Goal: Information Seeking & Learning: Learn about a topic

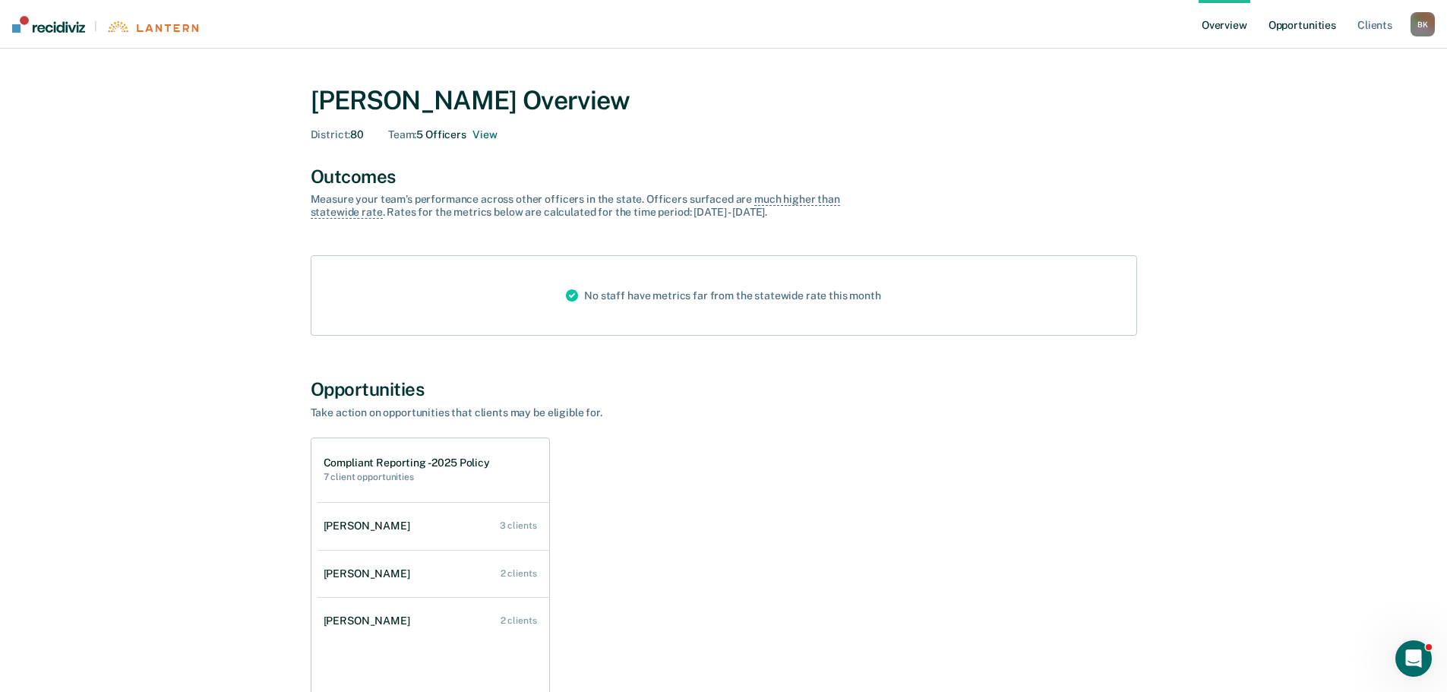
click at [1289, 27] on link "Opportunities" at bounding box center [1302, 24] width 74 height 49
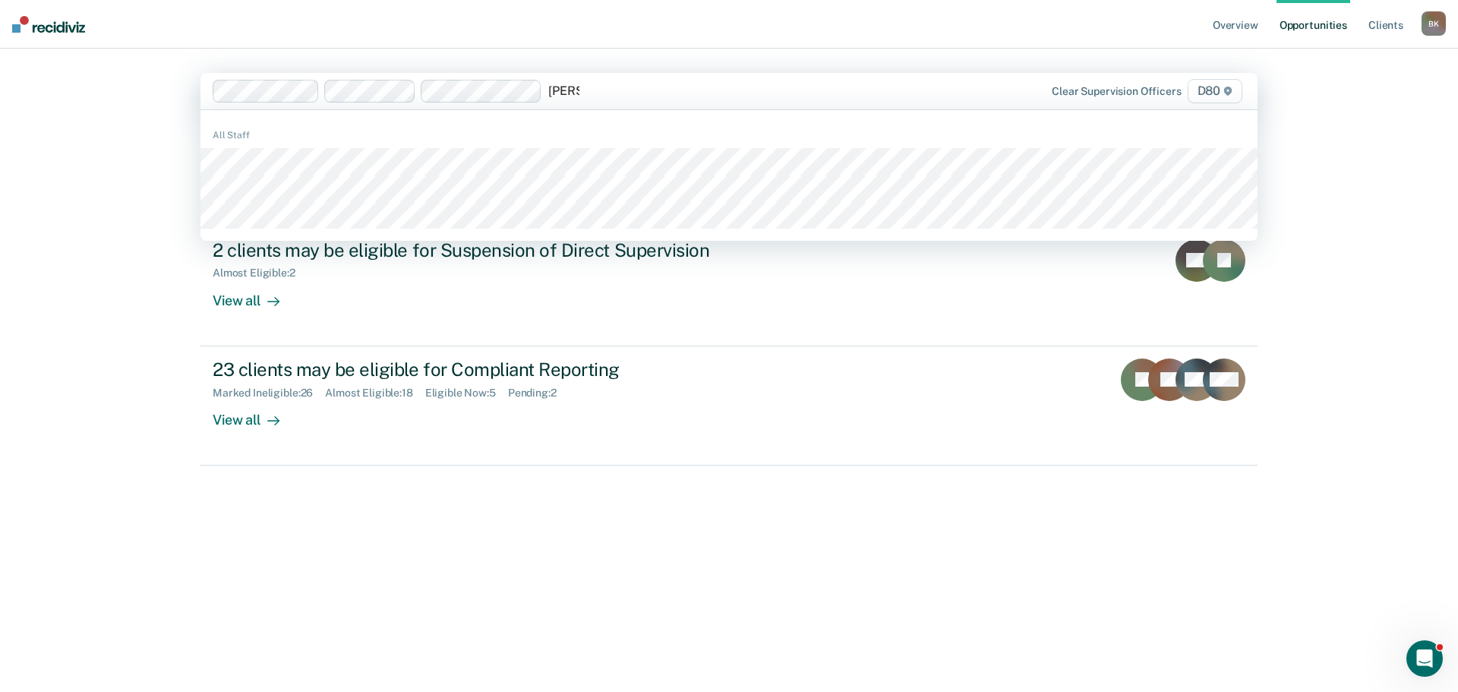
type input "[PERSON_NAME]"
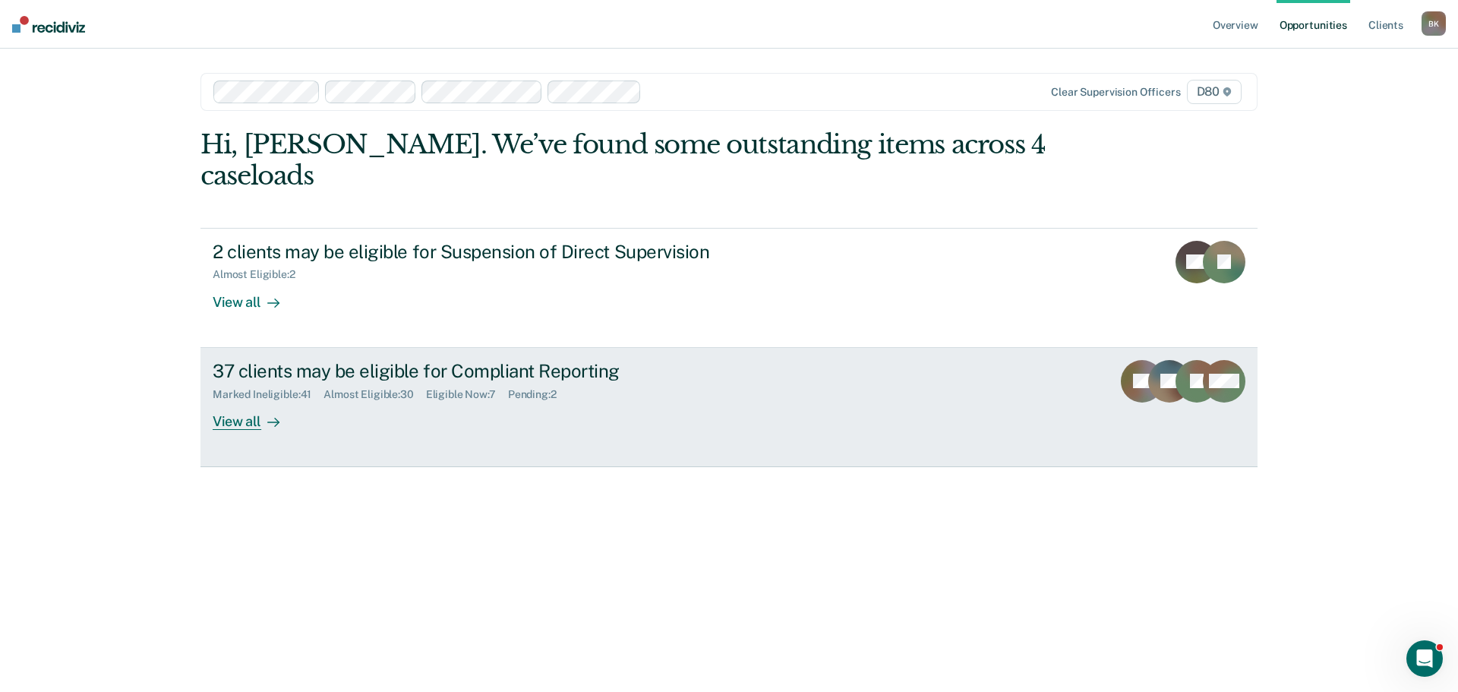
click at [331, 382] on div "Marked Ineligible : 41 Almost Eligible : 30 Eligible Now : 7 Pending : 2" at bounding box center [479, 391] width 533 height 19
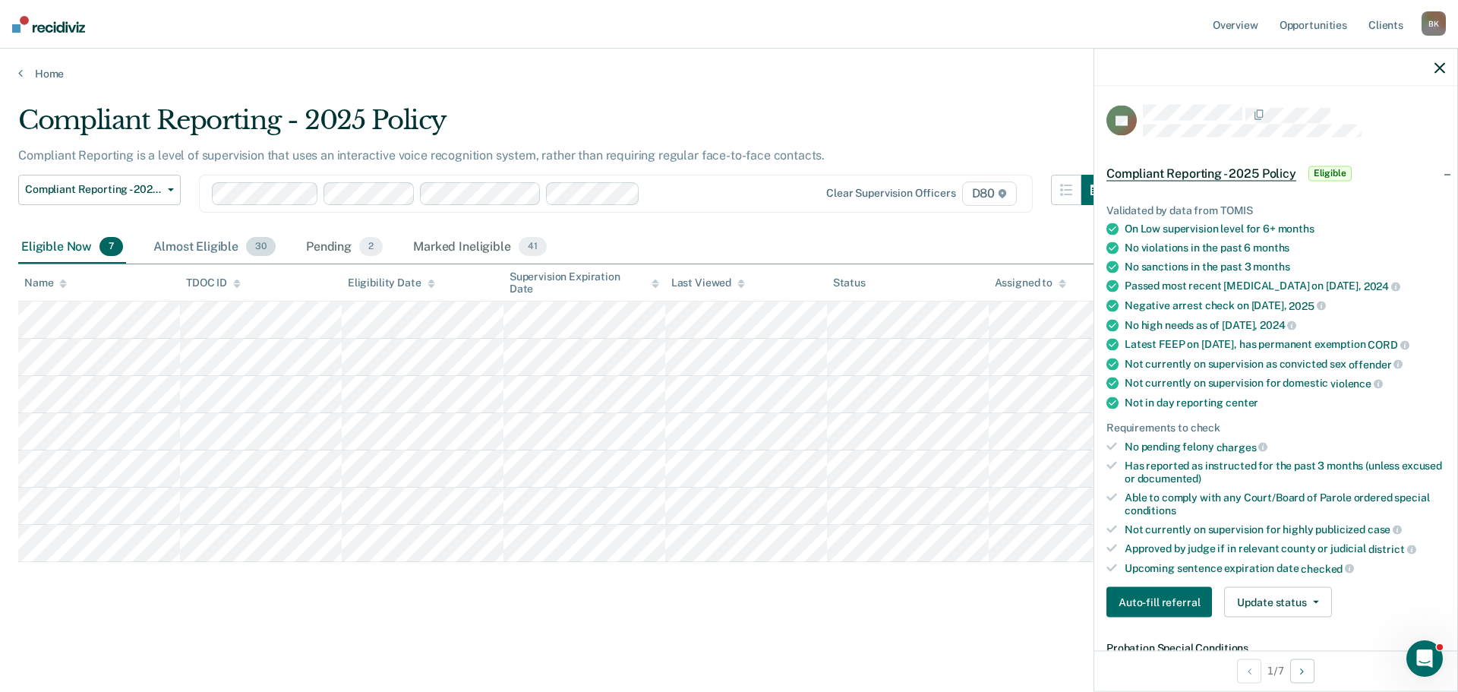
drag, startPoint x: 472, startPoint y: 245, endPoint x: 210, endPoint y: 232, distance: 263.1
click at [472, 245] on div "Marked Ineligible 41" at bounding box center [479, 247] width 139 height 33
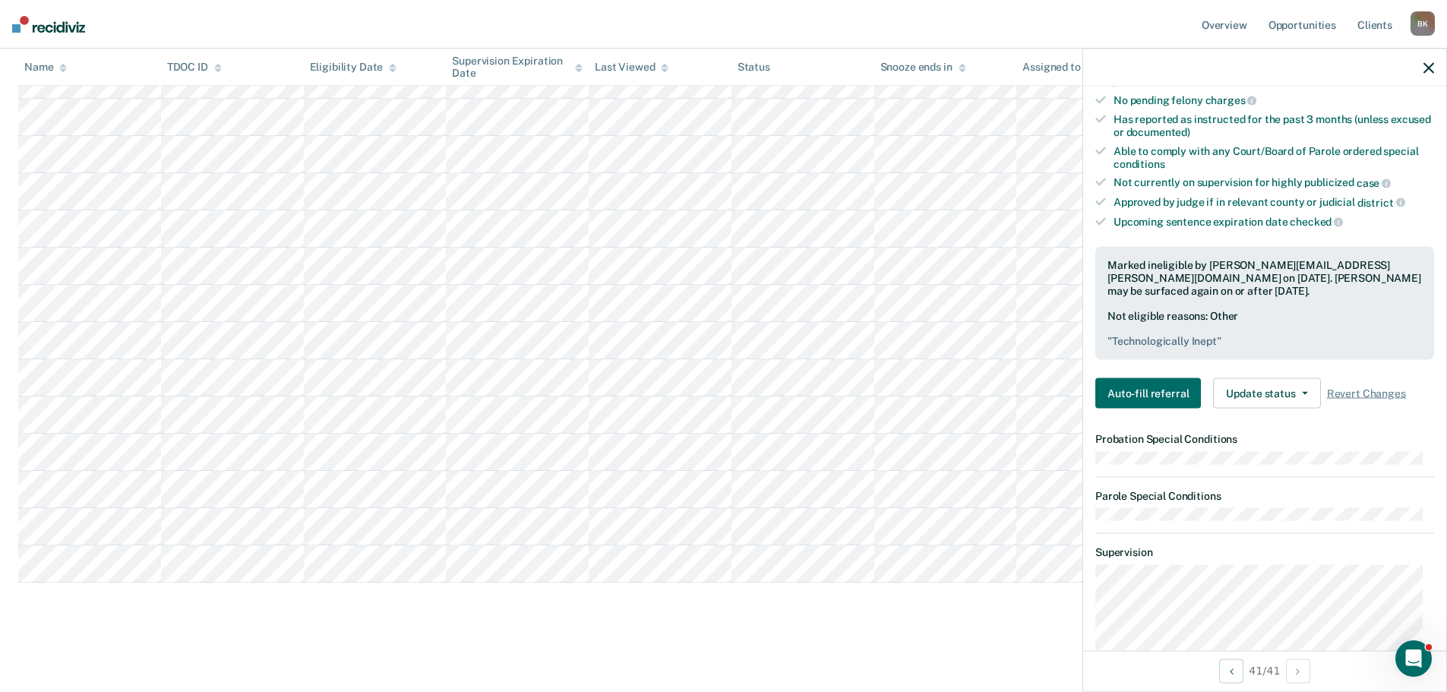
scroll to position [380, 0]
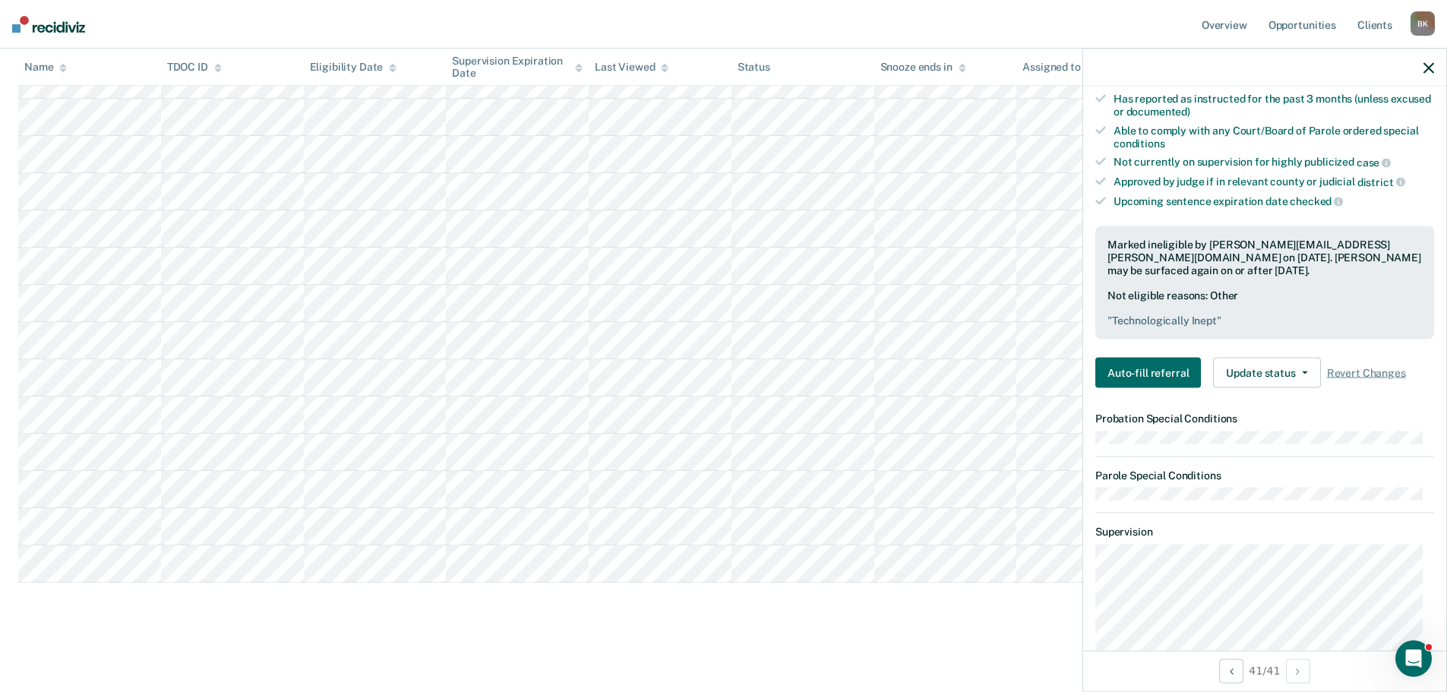
click at [1421, 67] on div at bounding box center [1264, 68] width 363 height 38
click at [1428, 68] on icon "button" at bounding box center [1428, 67] width 11 height 11
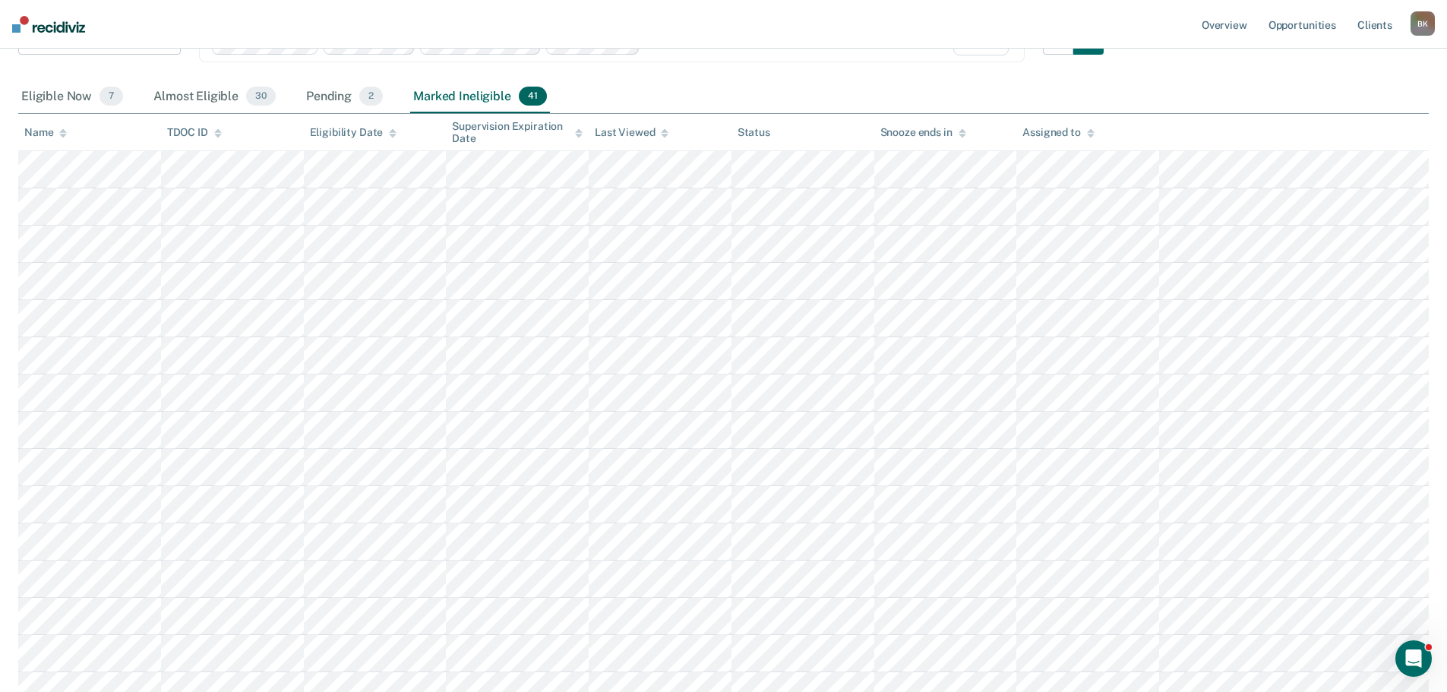
scroll to position [0, 0]
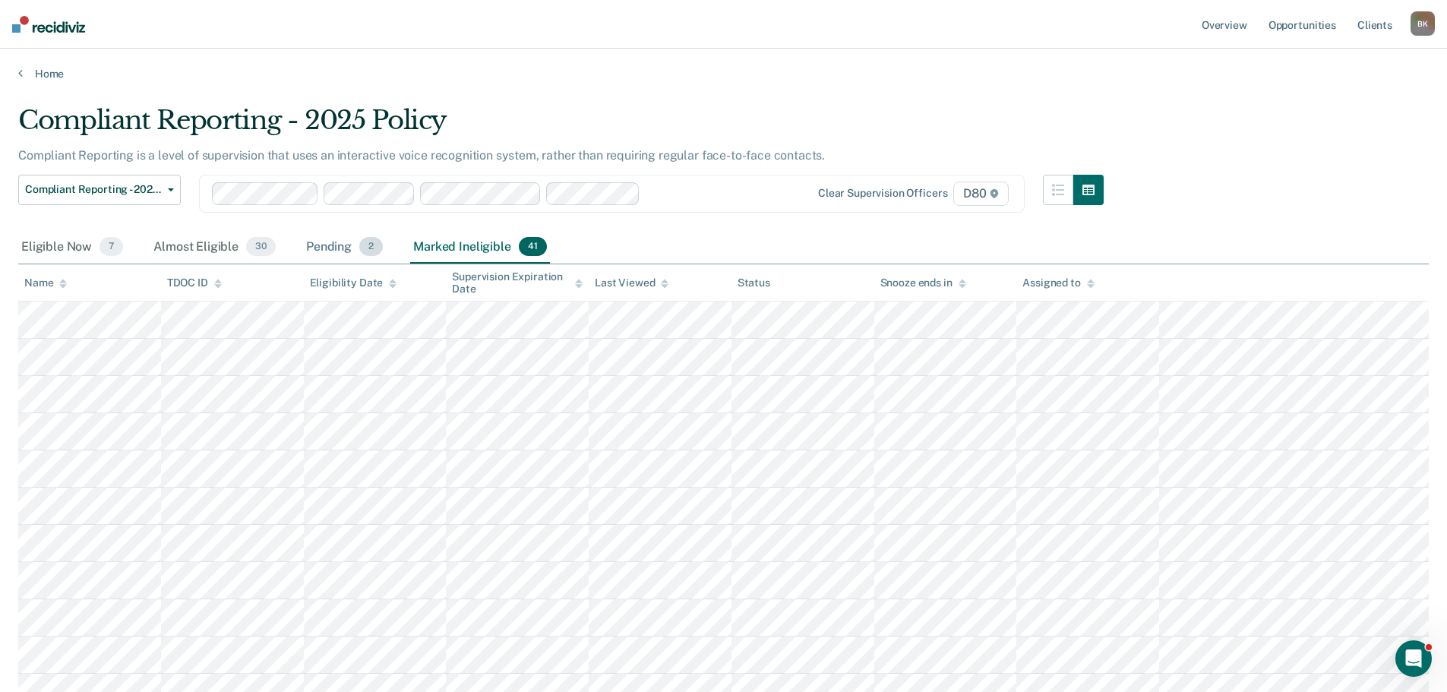
click at [337, 251] on div "Pending 2" at bounding box center [344, 247] width 83 height 33
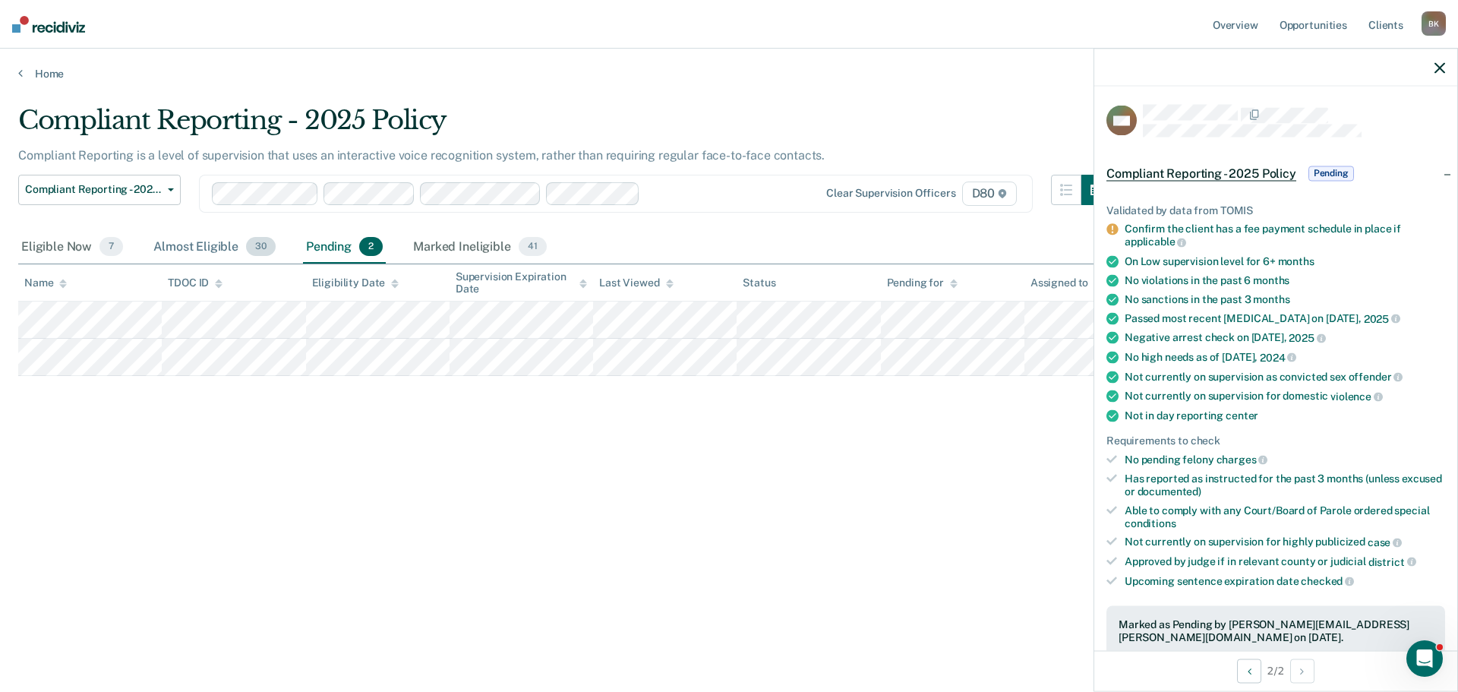
click at [185, 246] on div "Almost Eligible 30" at bounding box center [214, 247] width 128 height 33
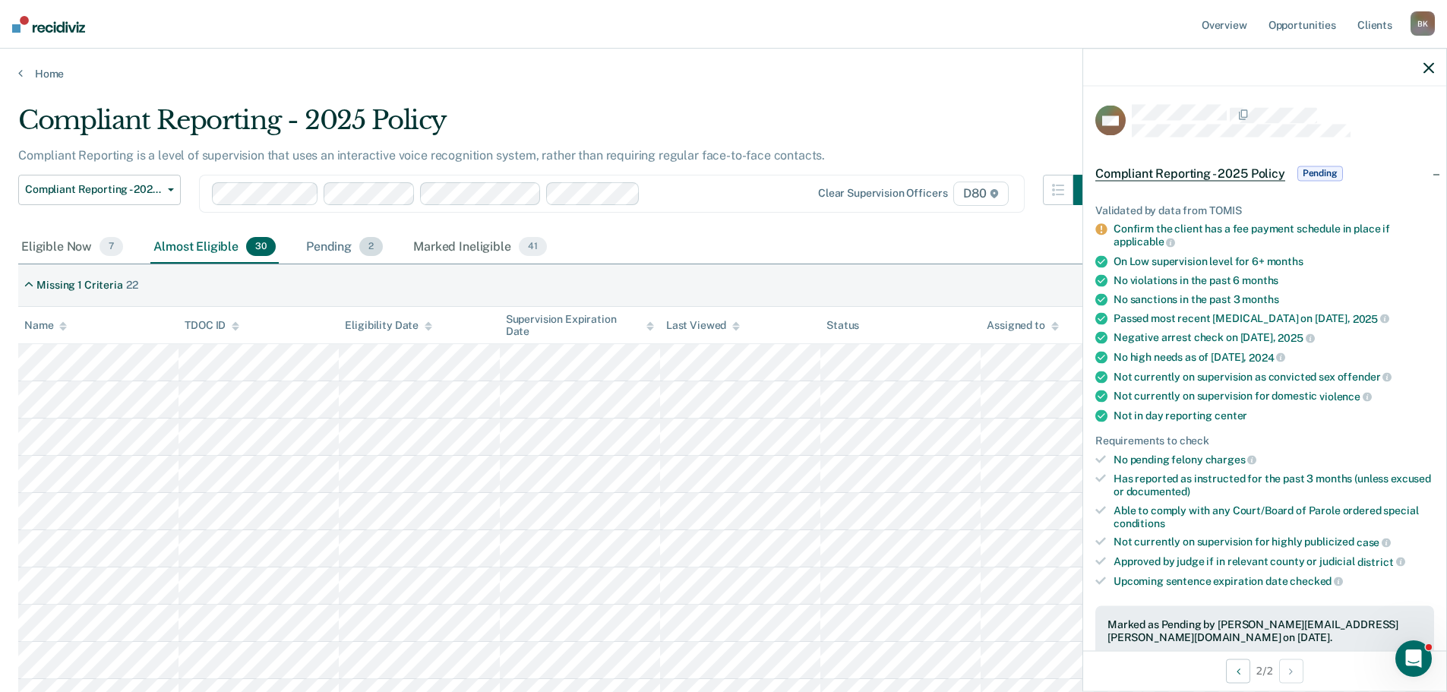
click at [324, 247] on div "Pending 2" at bounding box center [344, 247] width 83 height 33
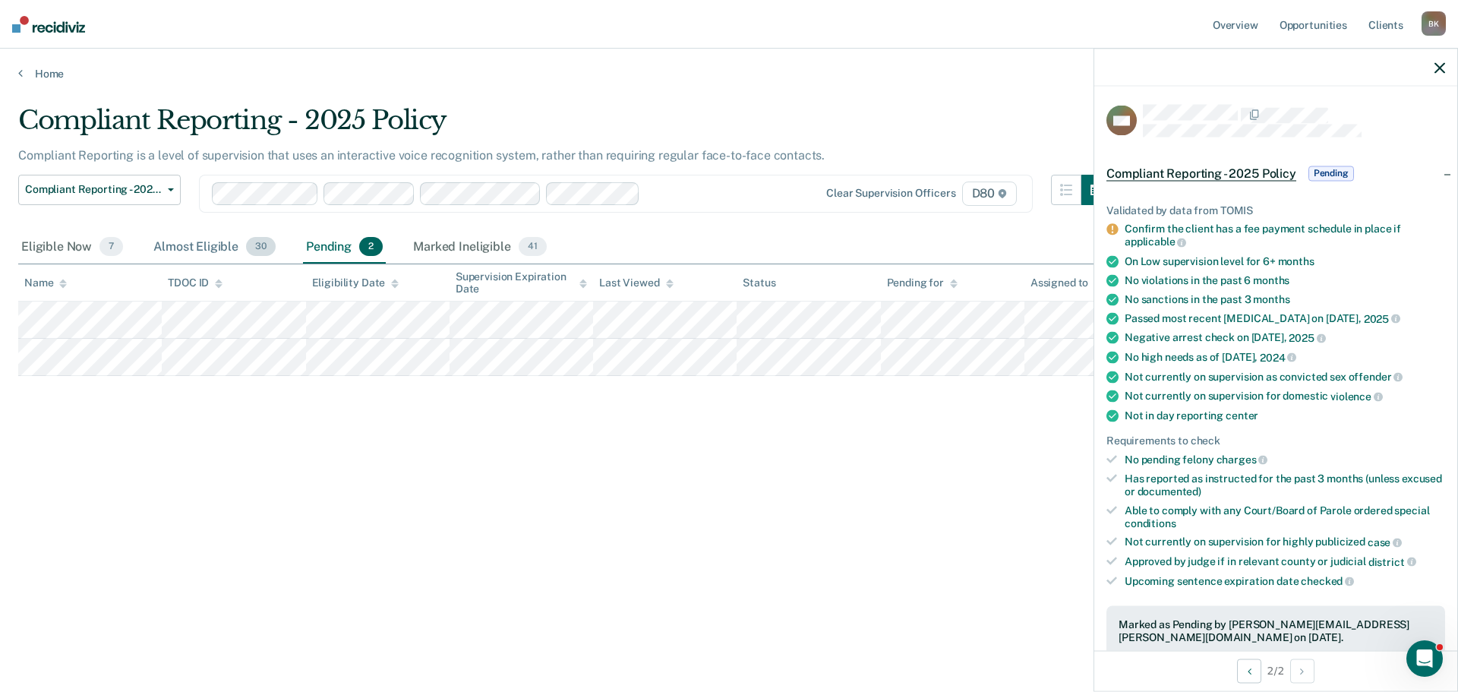
click at [213, 241] on div "Almost Eligible 30" at bounding box center [214, 247] width 128 height 33
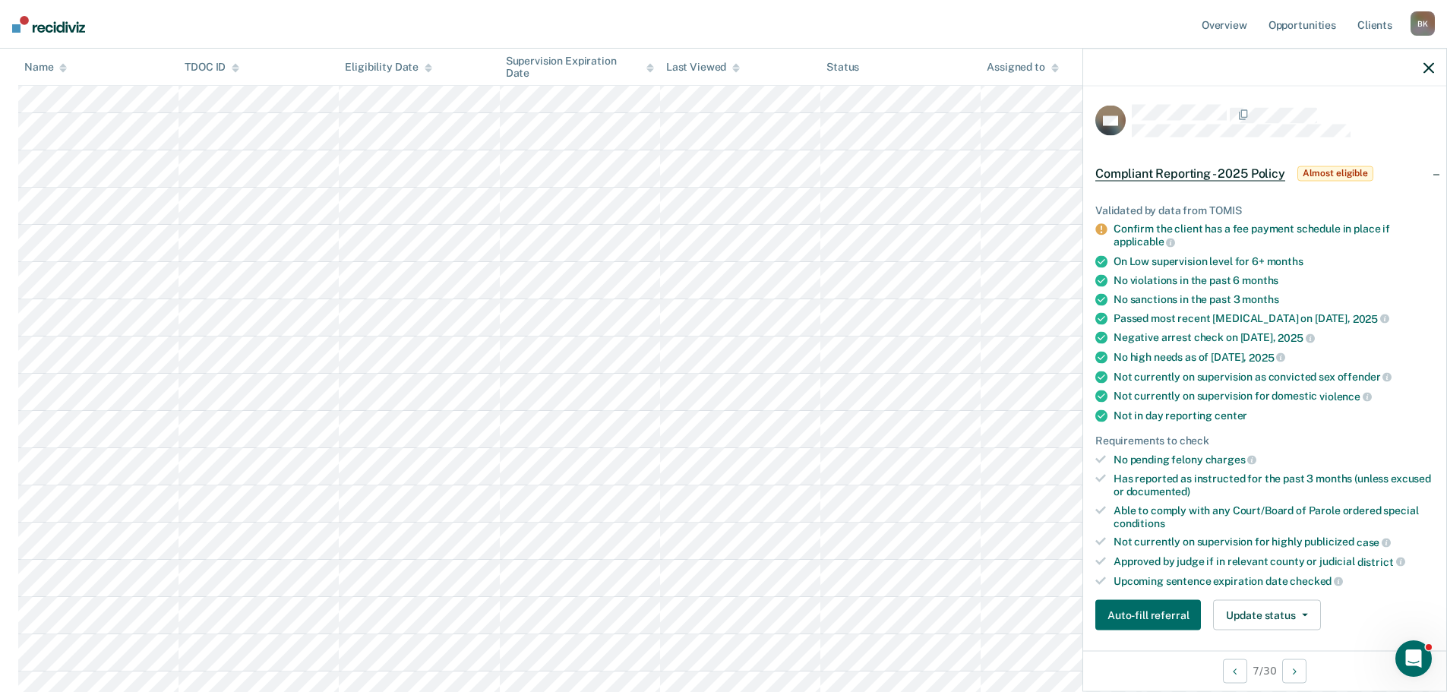
scroll to position [456, 0]
drag, startPoint x: 1116, startPoint y: 227, endPoint x: 1316, endPoint y: 238, distance: 200.0
click at [1316, 238] on div "Confirm the client has a fee payment schedule in place if applicable" at bounding box center [1273, 235] width 320 height 26
copy div "Confirm the client has a fee payment schedule in place if applicable"
click at [1308, 248] on ul "Validated by data from TOMIS Confirm the client has a fee payment schedule in p…" at bounding box center [1264, 396] width 339 height 384
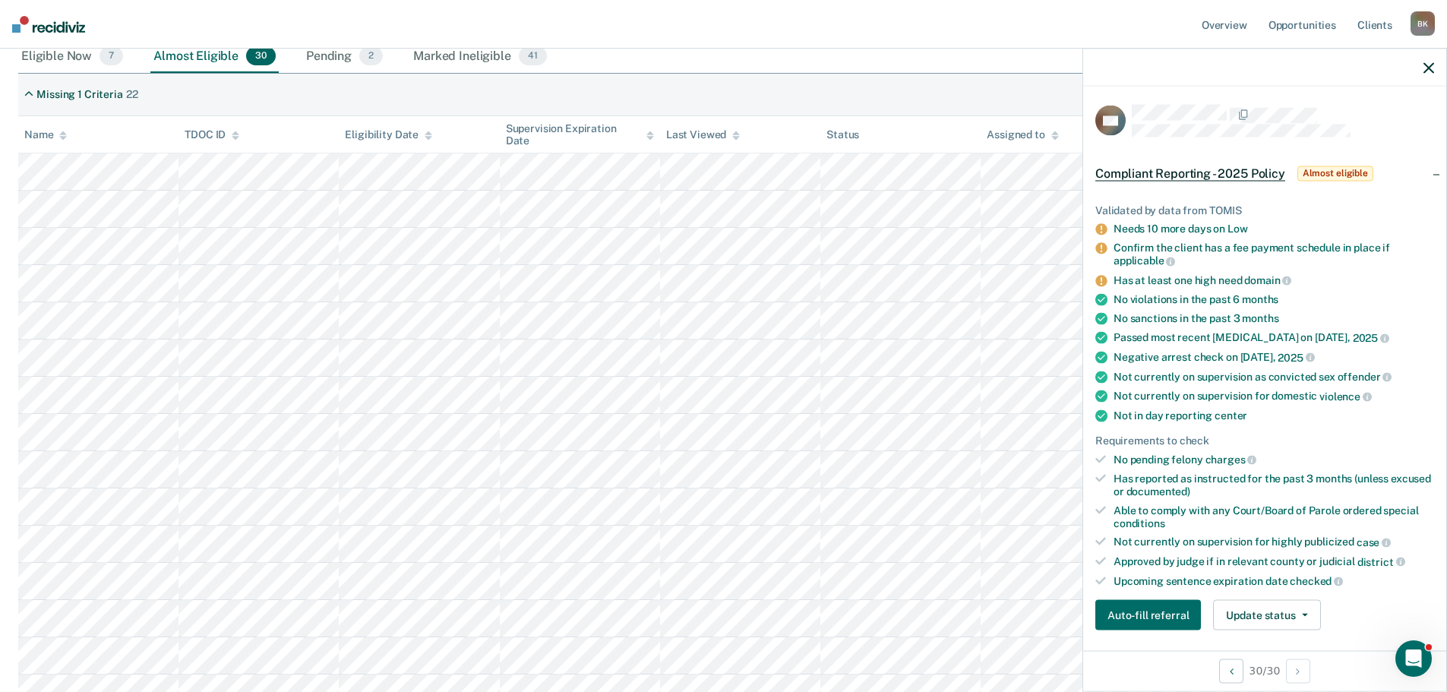
scroll to position [0, 0]
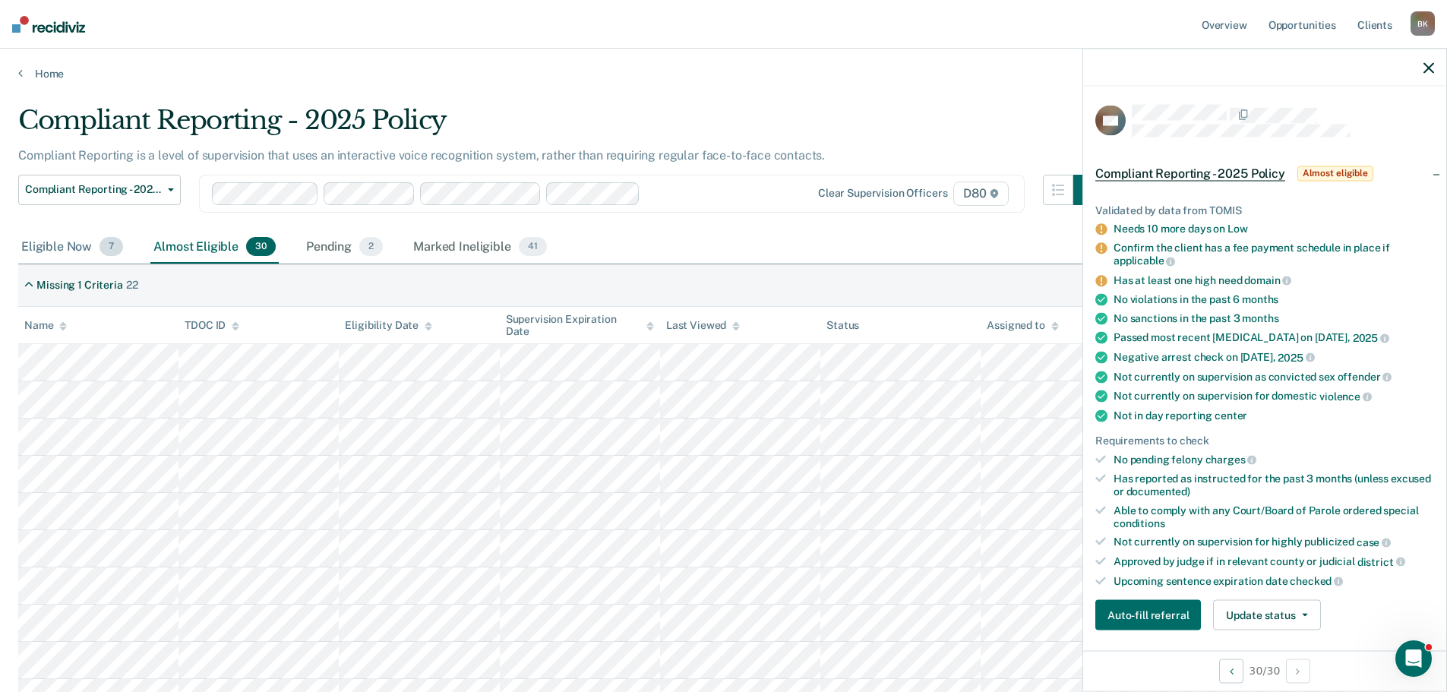
click at [42, 242] on div "Eligible Now 7" at bounding box center [72, 247] width 108 height 33
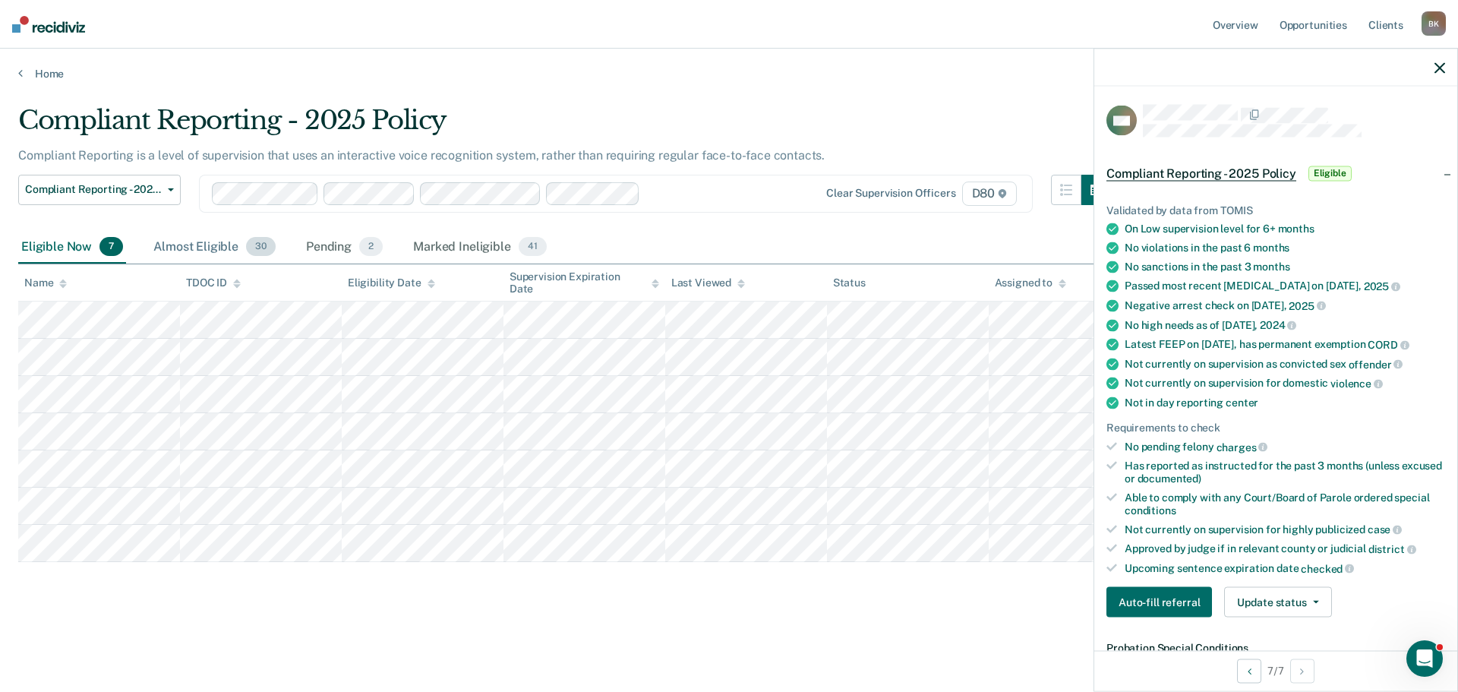
click at [197, 242] on div "Almost Eligible 30" at bounding box center [214, 247] width 128 height 33
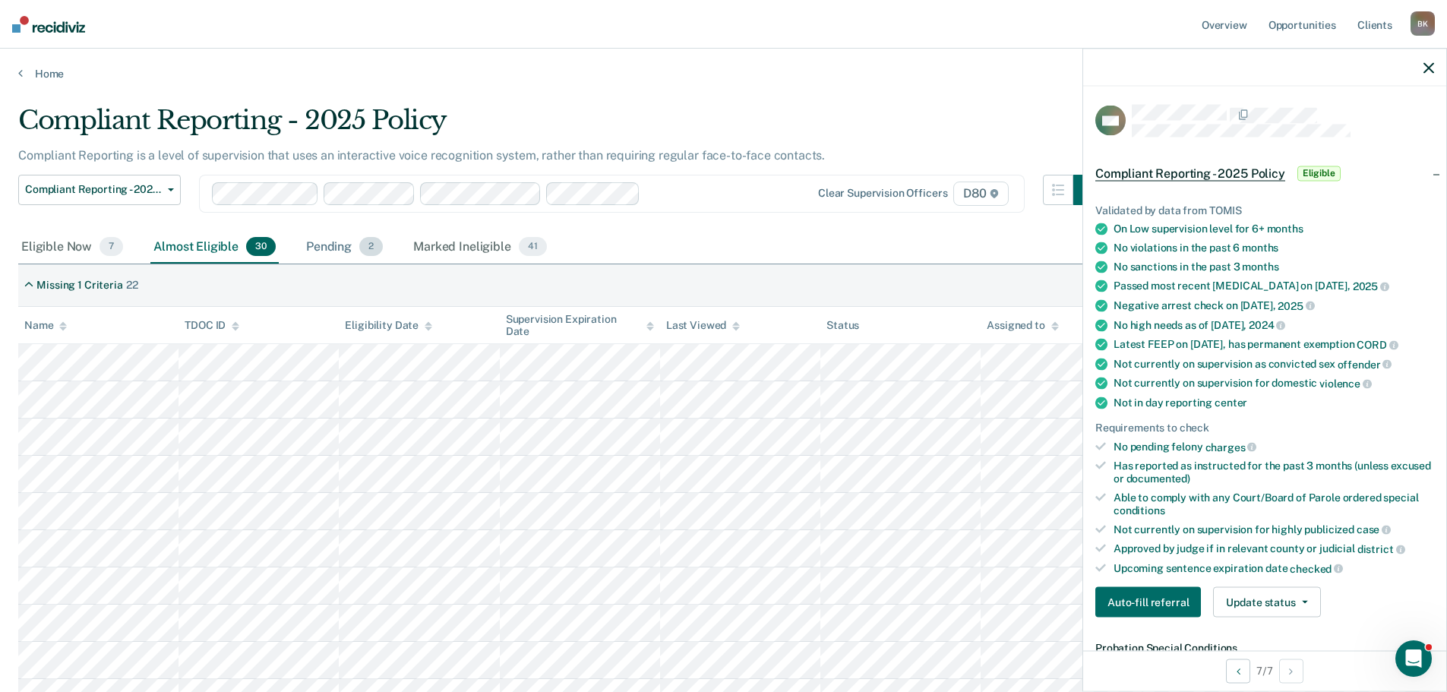
click at [320, 242] on div "Pending 2" at bounding box center [344, 247] width 83 height 33
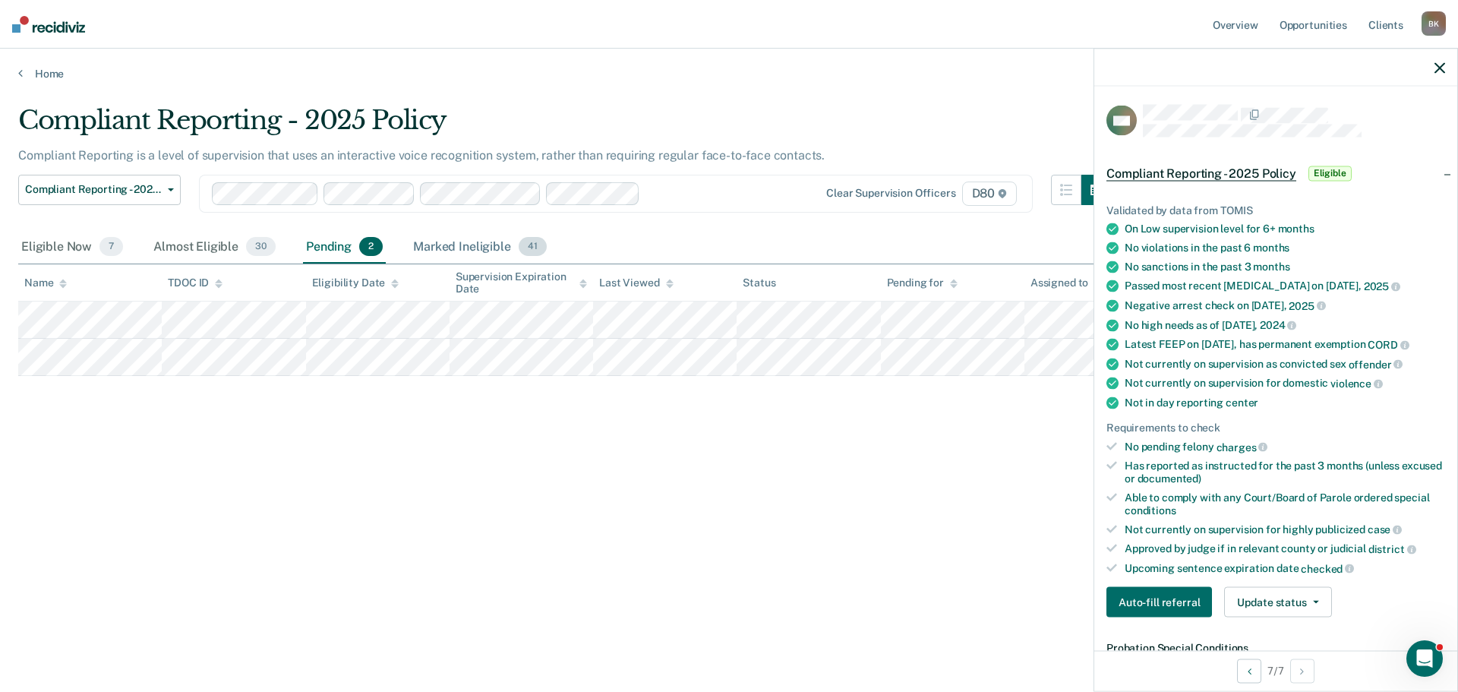
click at [458, 247] on div "Marked Ineligible 41" at bounding box center [479, 247] width 139 height 33
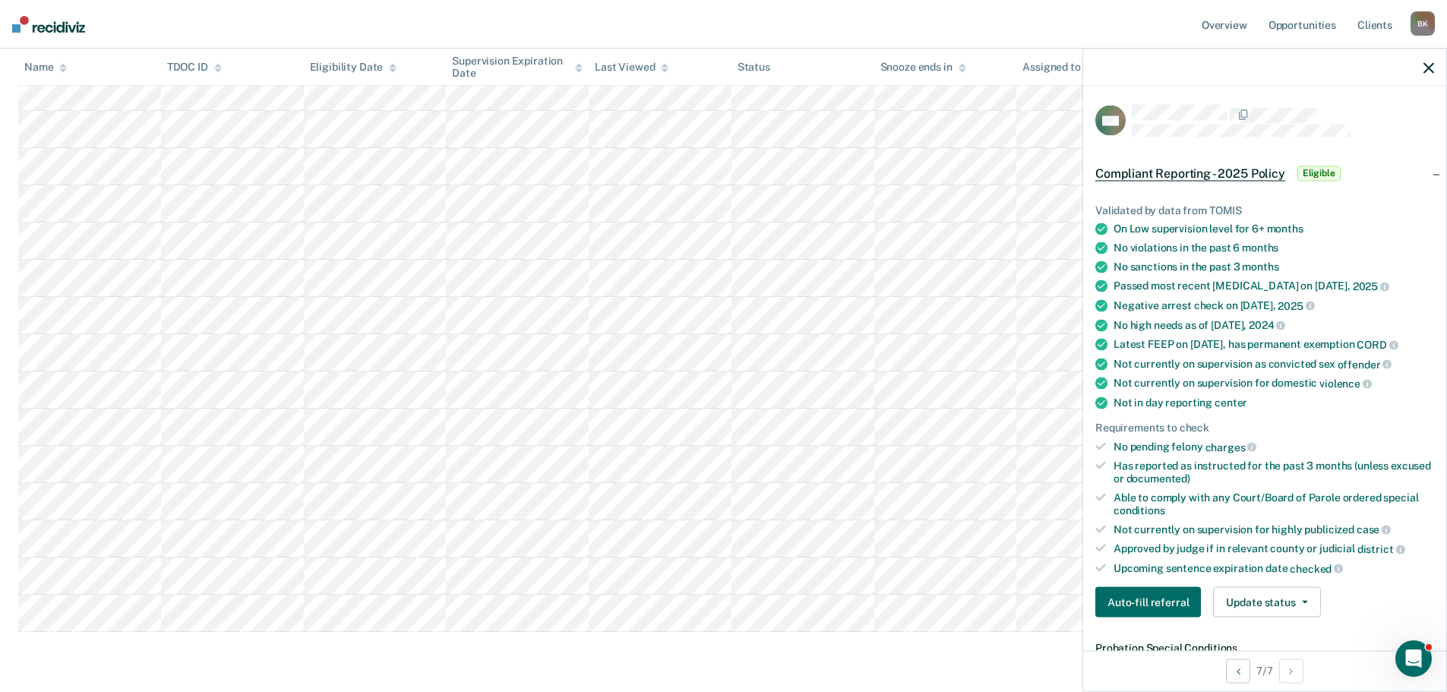
scroll to position [1245, 0]
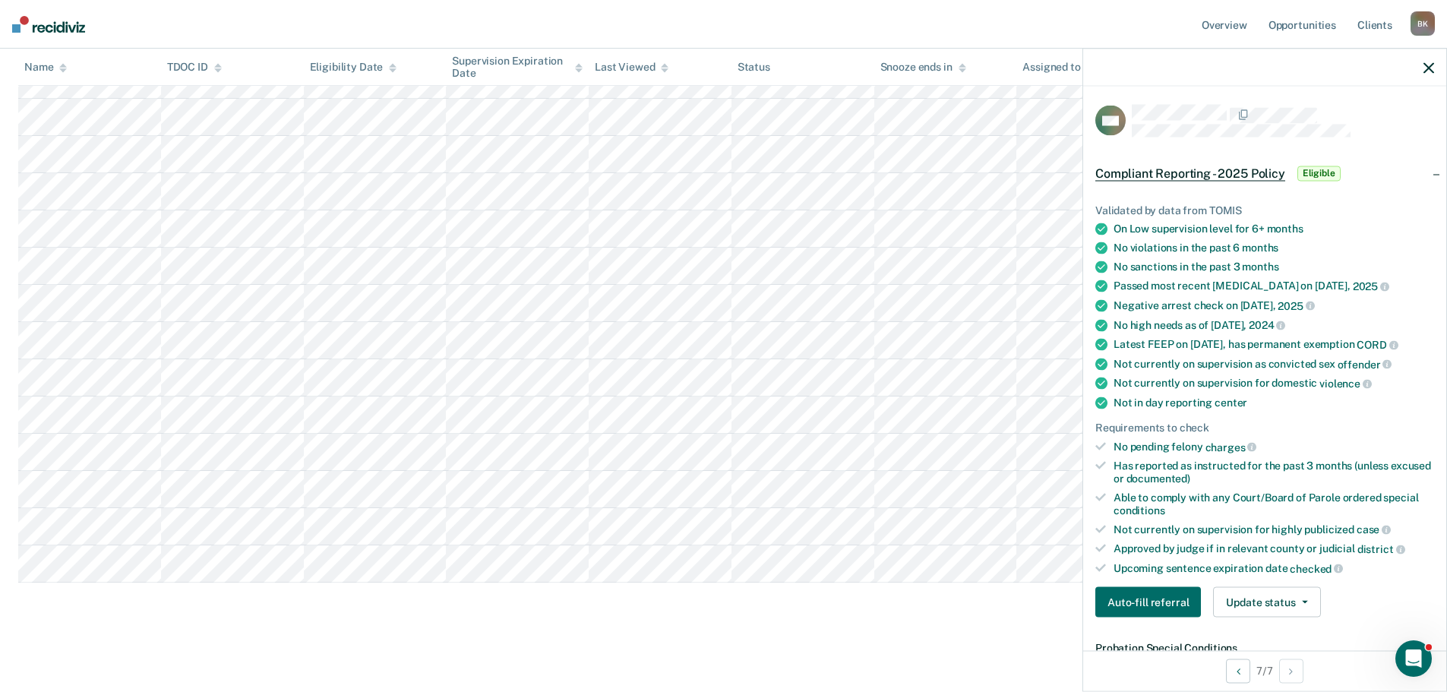
click at [1422, 28] on div "B K" at bounding box center [1422, 23] width 24 height 24
click at [1331, 94] on link "Log Out" at bounding box center [1361, 99] width 122 height 13
